Goal: Information Seeking & Learning: Learn about a topic

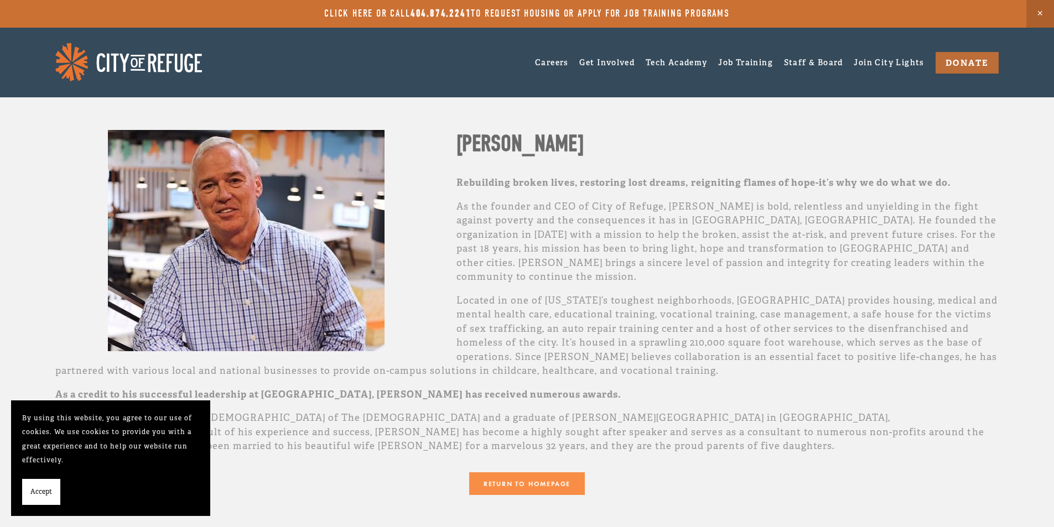
click at [35, 488] on span "Accept" at bounding box center [41, 492] width 22 height 14
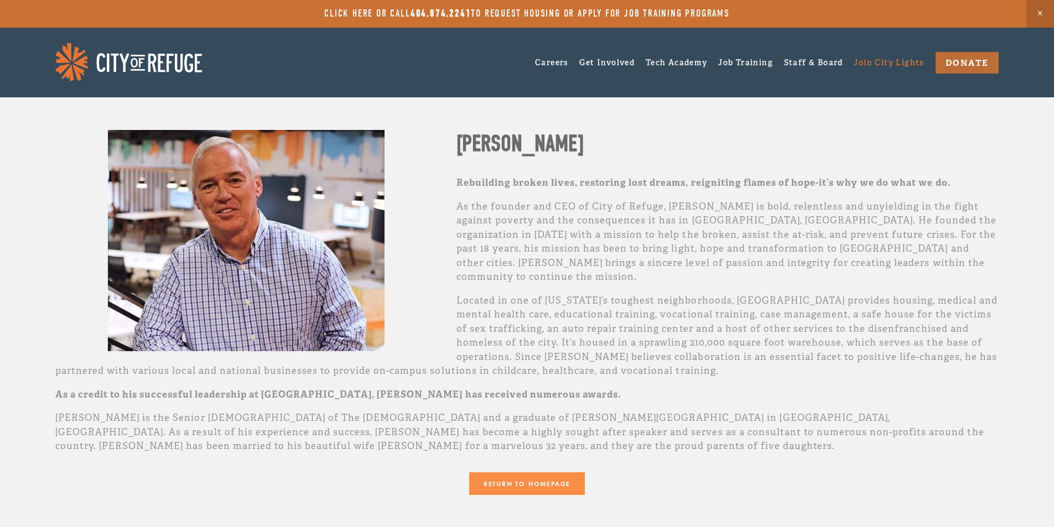
click at [865, 63] on link "Join City Lights" at bounding box center [889, 62] width 70 height 17
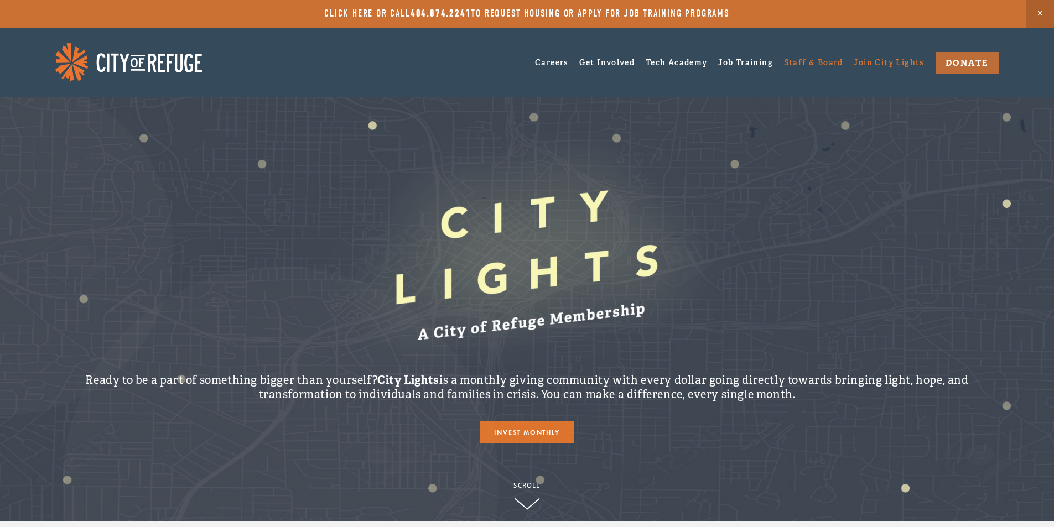
click at [796, 59] on link "Staff & Board" at bounding box center [813, 62] width 59 height 17
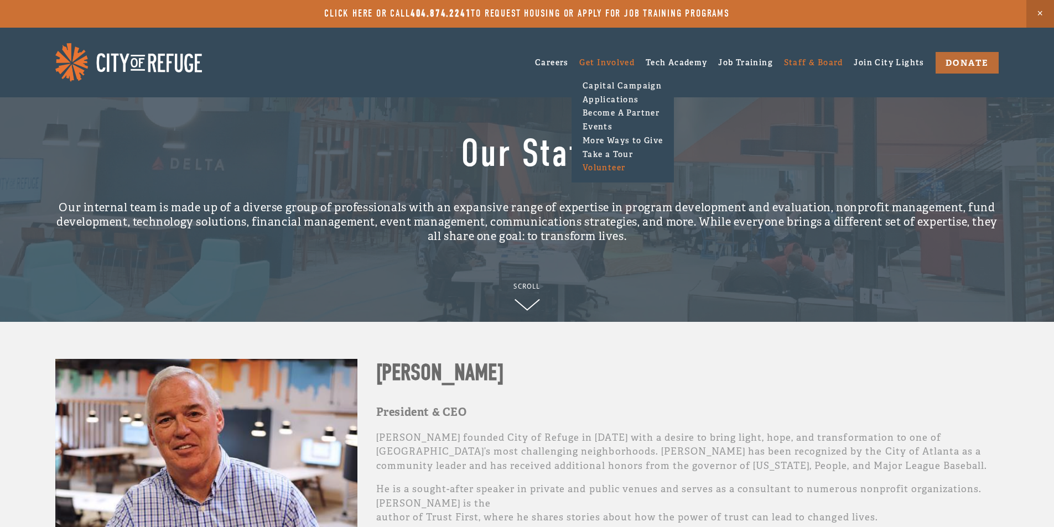
click at [604, 167] on link "Volunteer" at bounding box center [622, 168] width 87 height 14
click at [609, 153] on link "Take a Tour" at bounding box center [622, 154] width 87 height 14
click at [595, 126] on link "Events" at bounding box center [622, 127] width 87 height 14
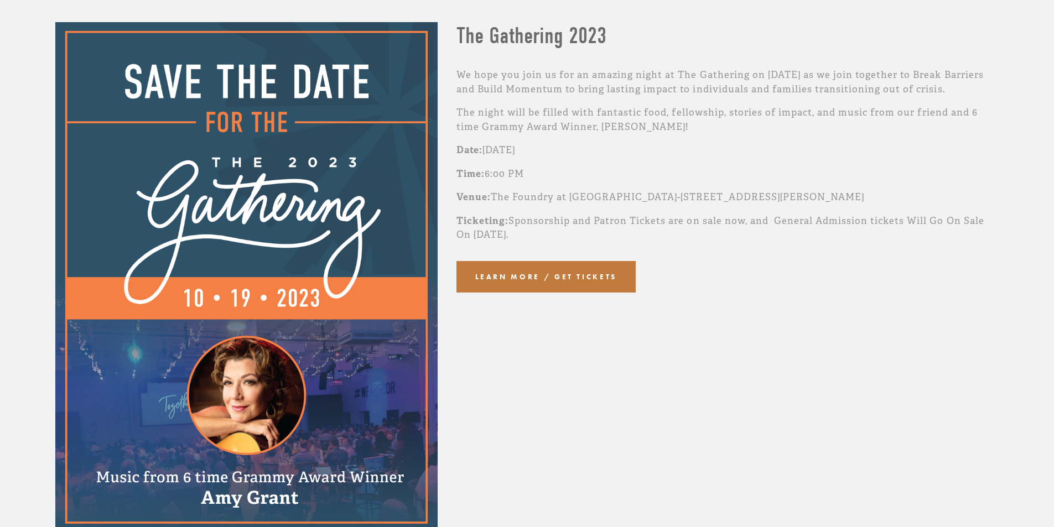
scroll to position [11, 0]
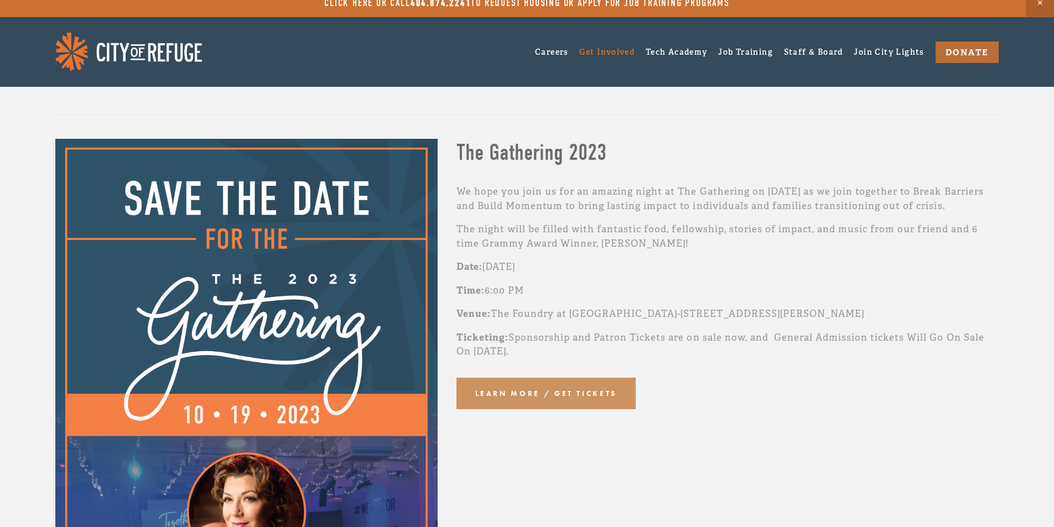
click at [561, 398] on link "Learn more / get tickets" at bounding box center [545, 394] width 179 height 32
